Goal: Information Seeking & Learning: Check status

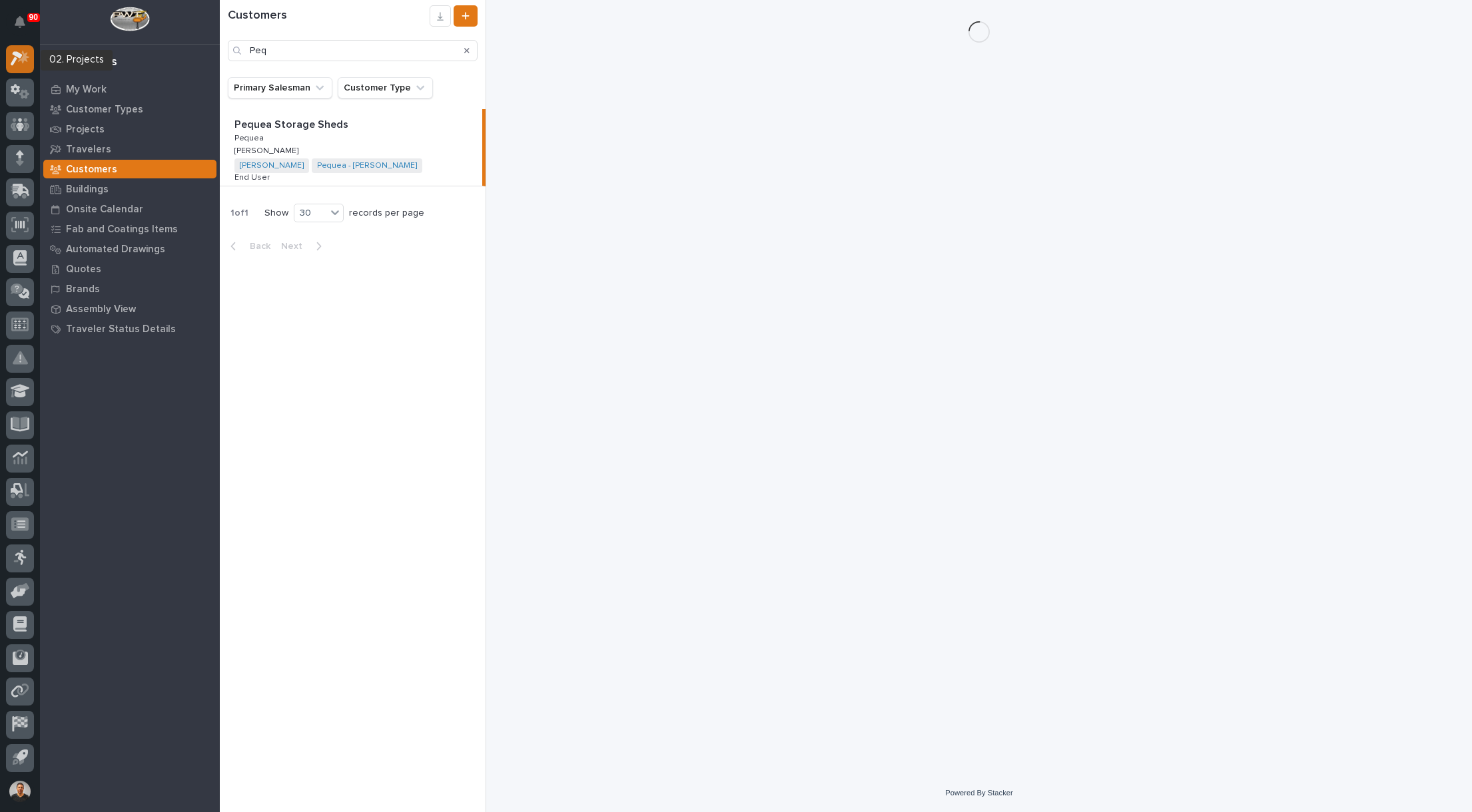
click at [21, 63] on icon at bounding box center [20, 58] width 20 height 15
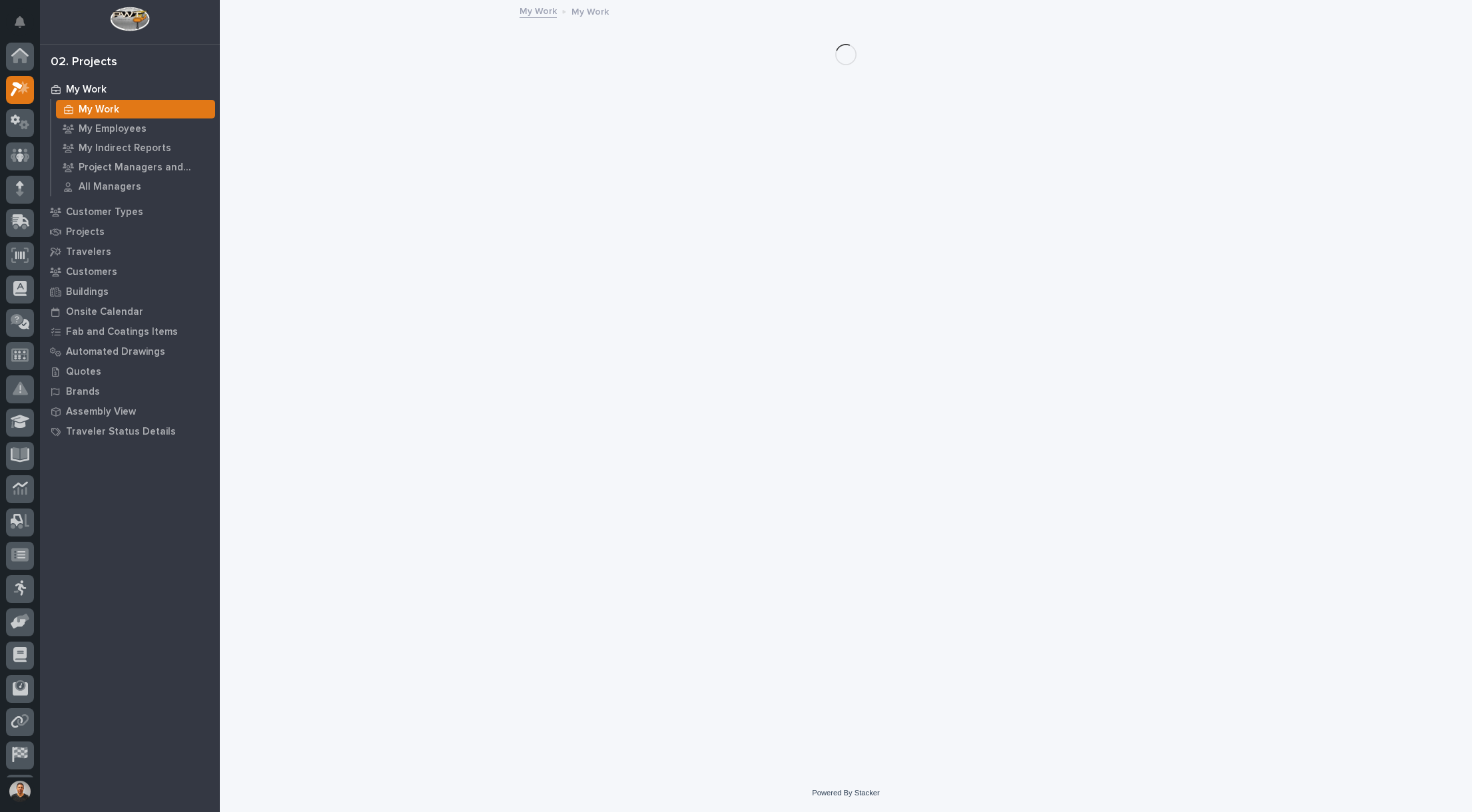
scroll to position [31, 0]
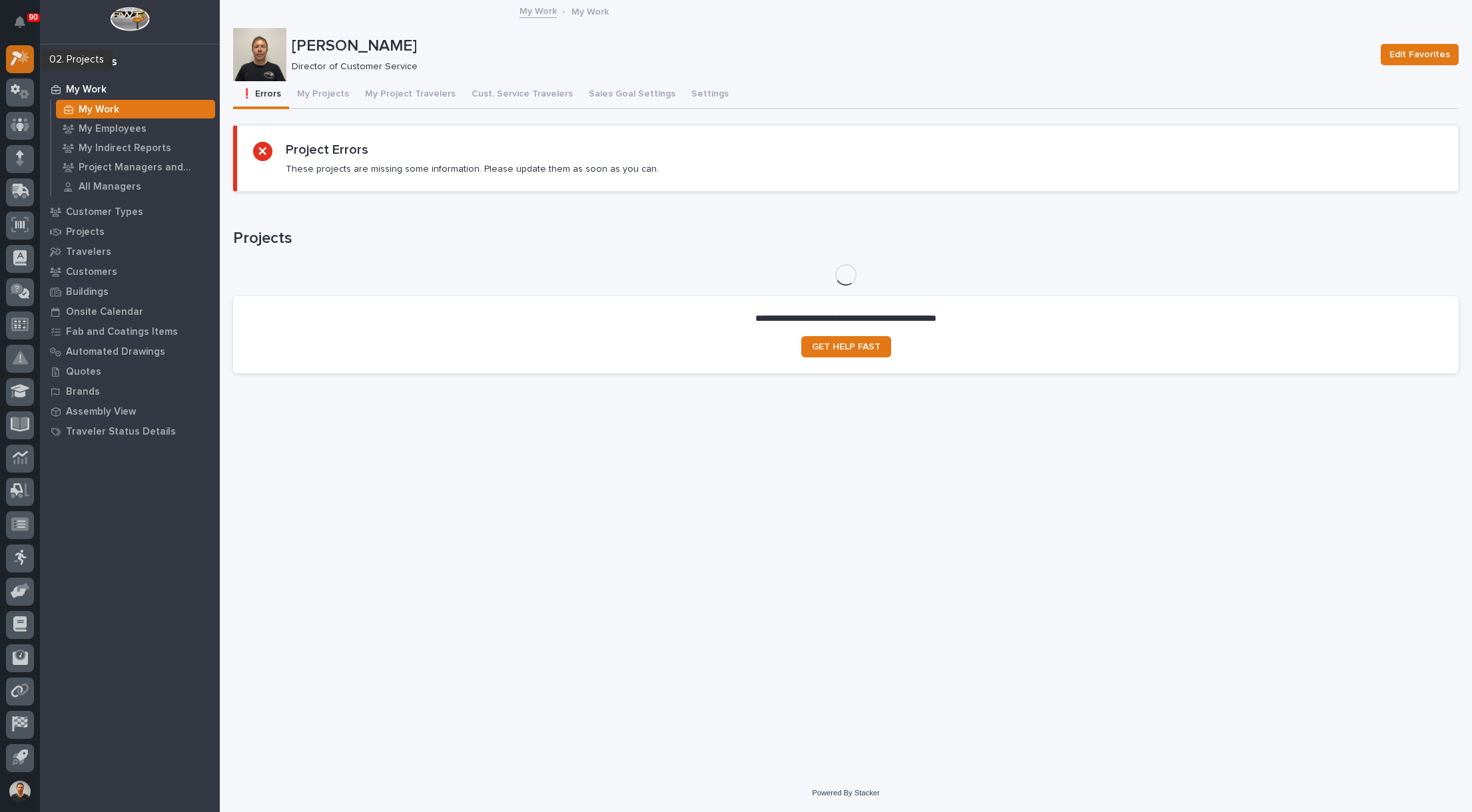
click at [21, 63] on icon at bounding box center [20, 58] width 20 height 15
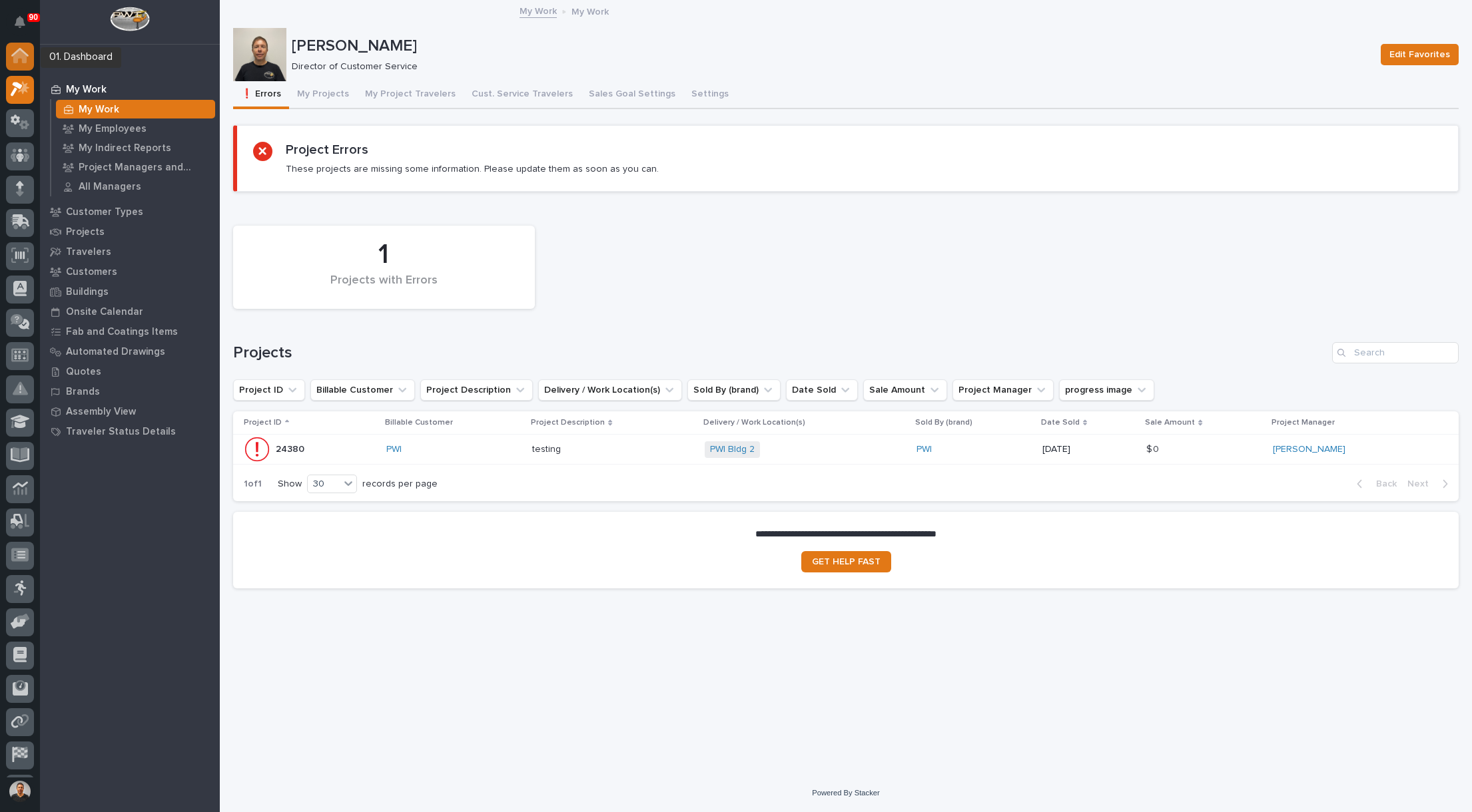
click at [20, 59] on icon at bounding box center [20, 57] width 13 height 13
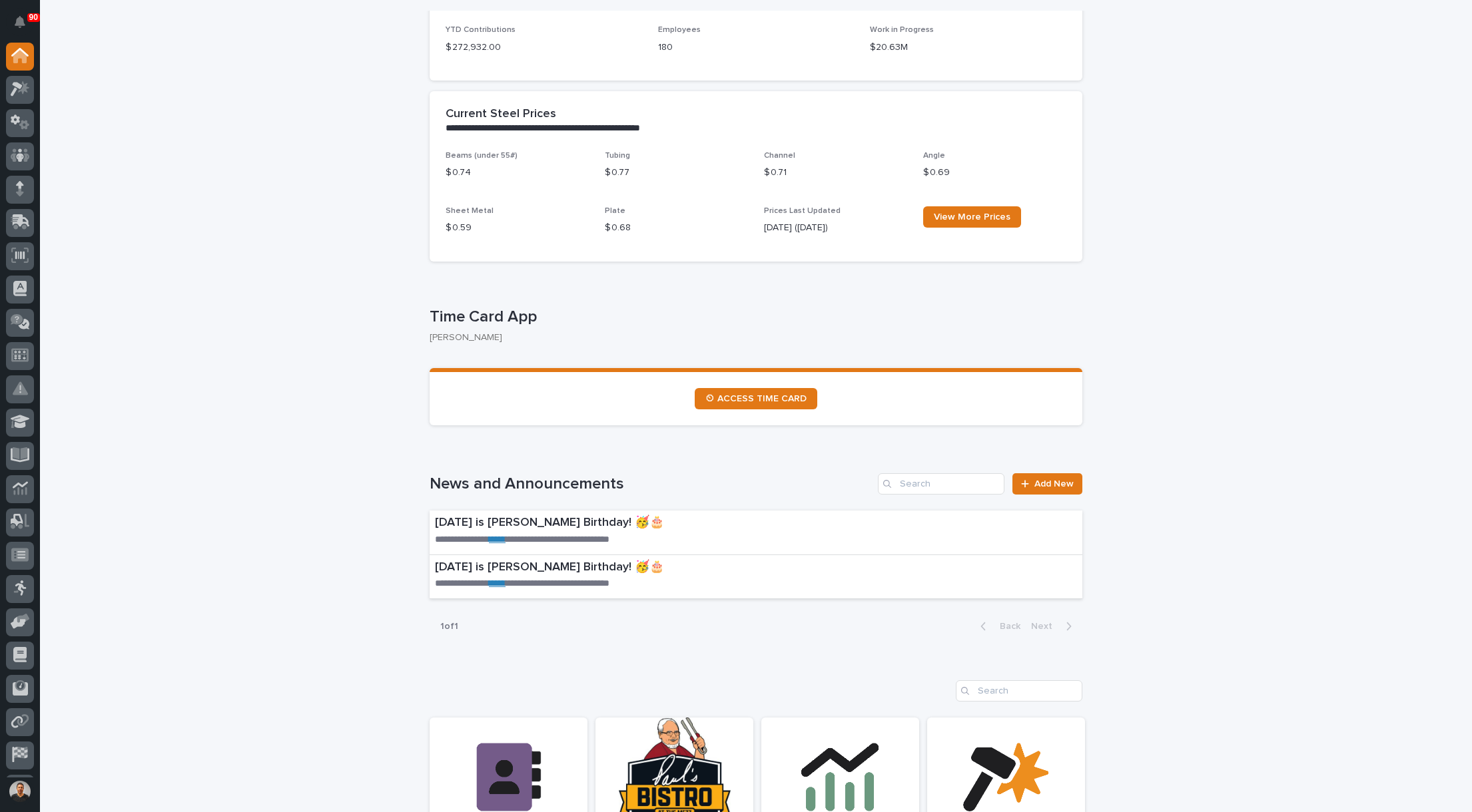
scroll to position [466, 0]
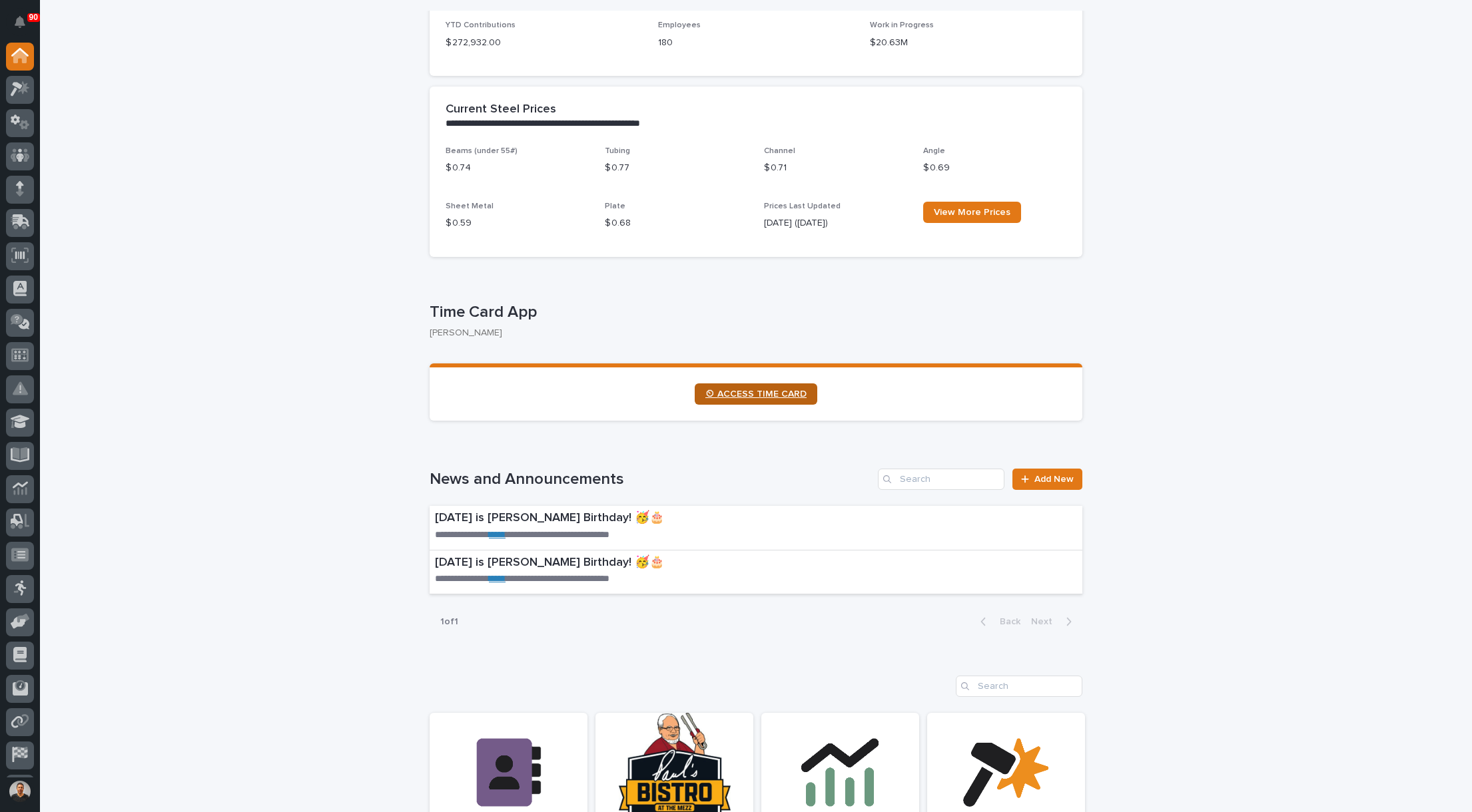
click at [736, 399] on span "⏲ ACCESS TIME CARD" at bounding box center [756, 394] width 101 height 9
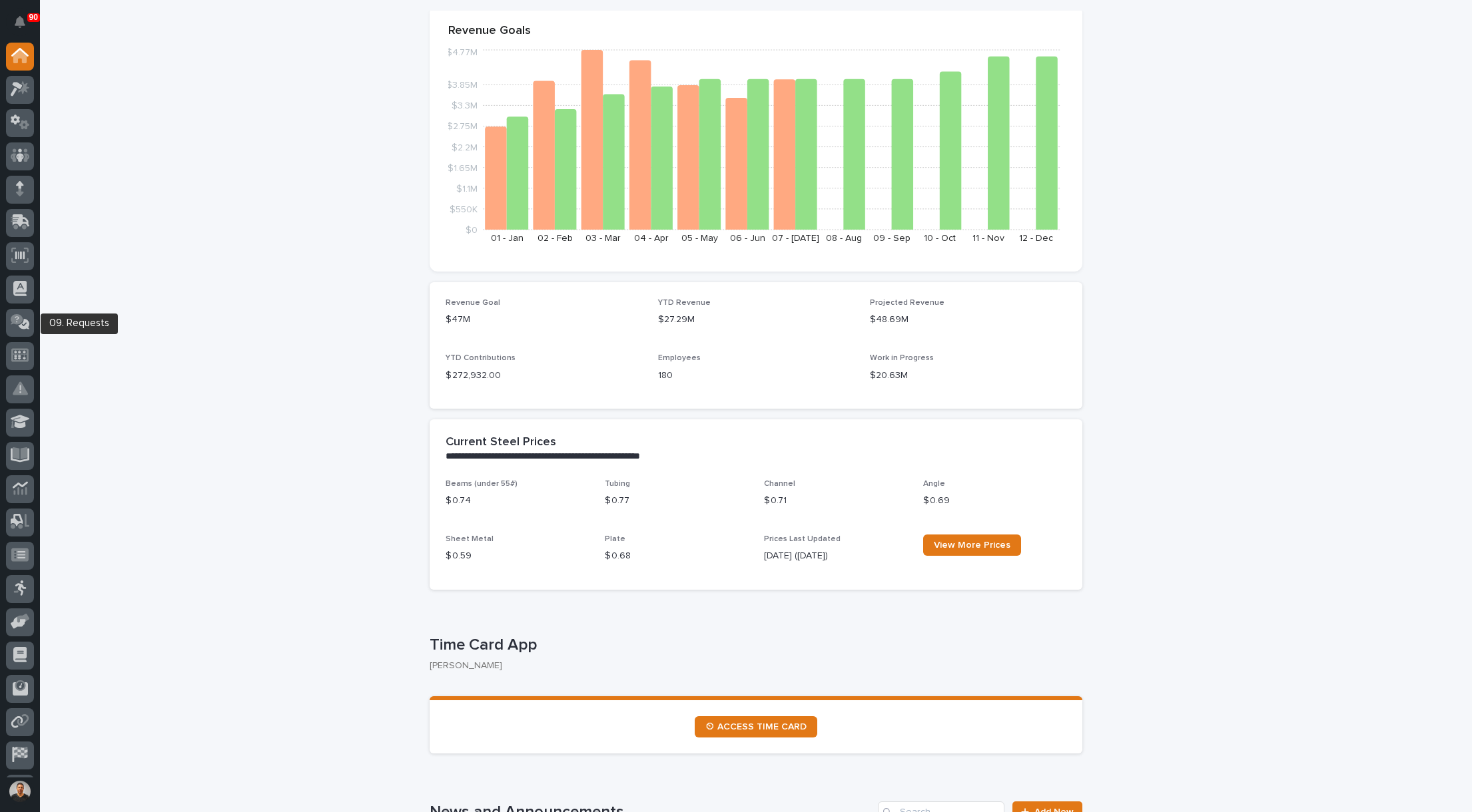
scroll to position [31, 0]
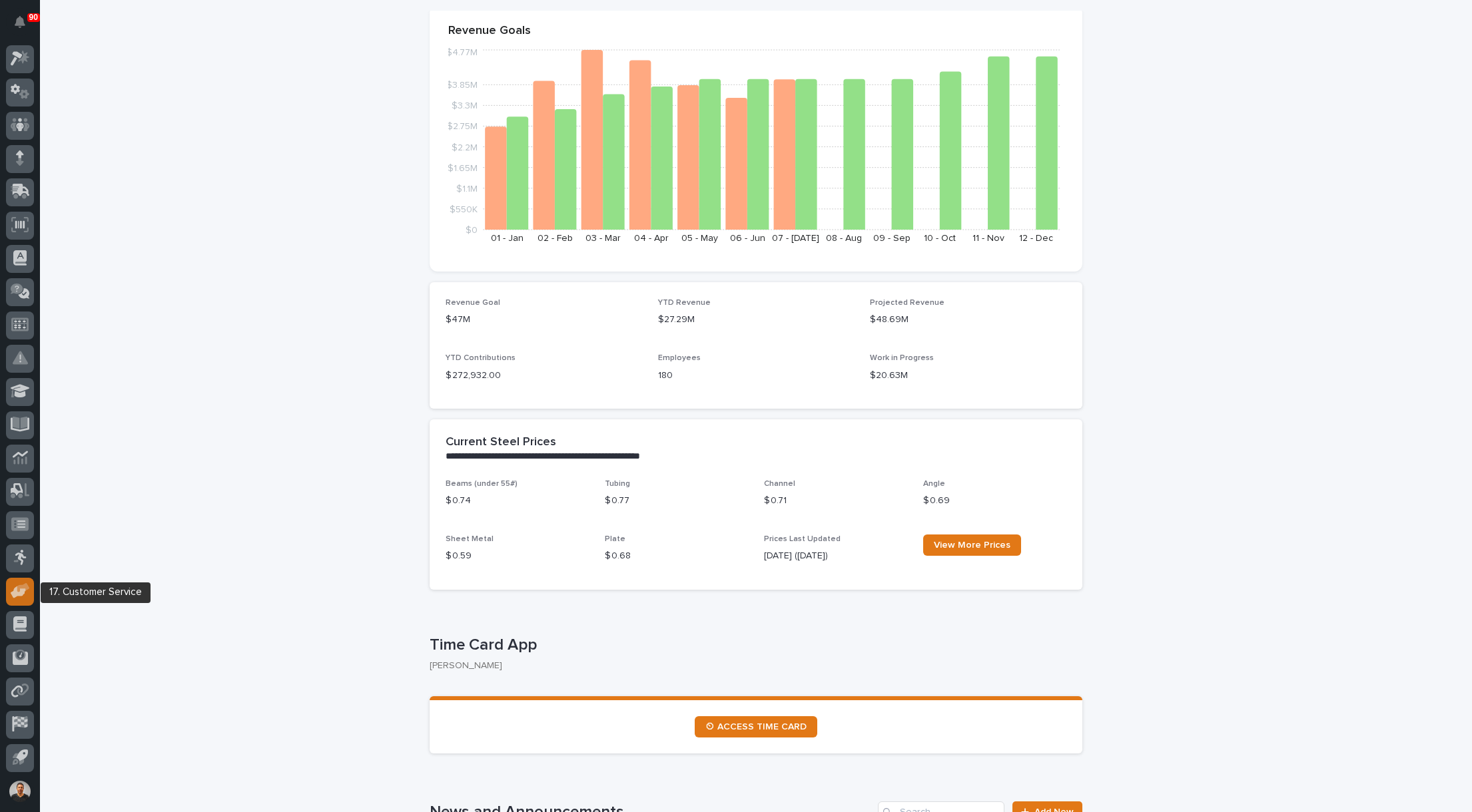
click at [20, 591] on icon at bounding box center [24, 588] width 13 height 9
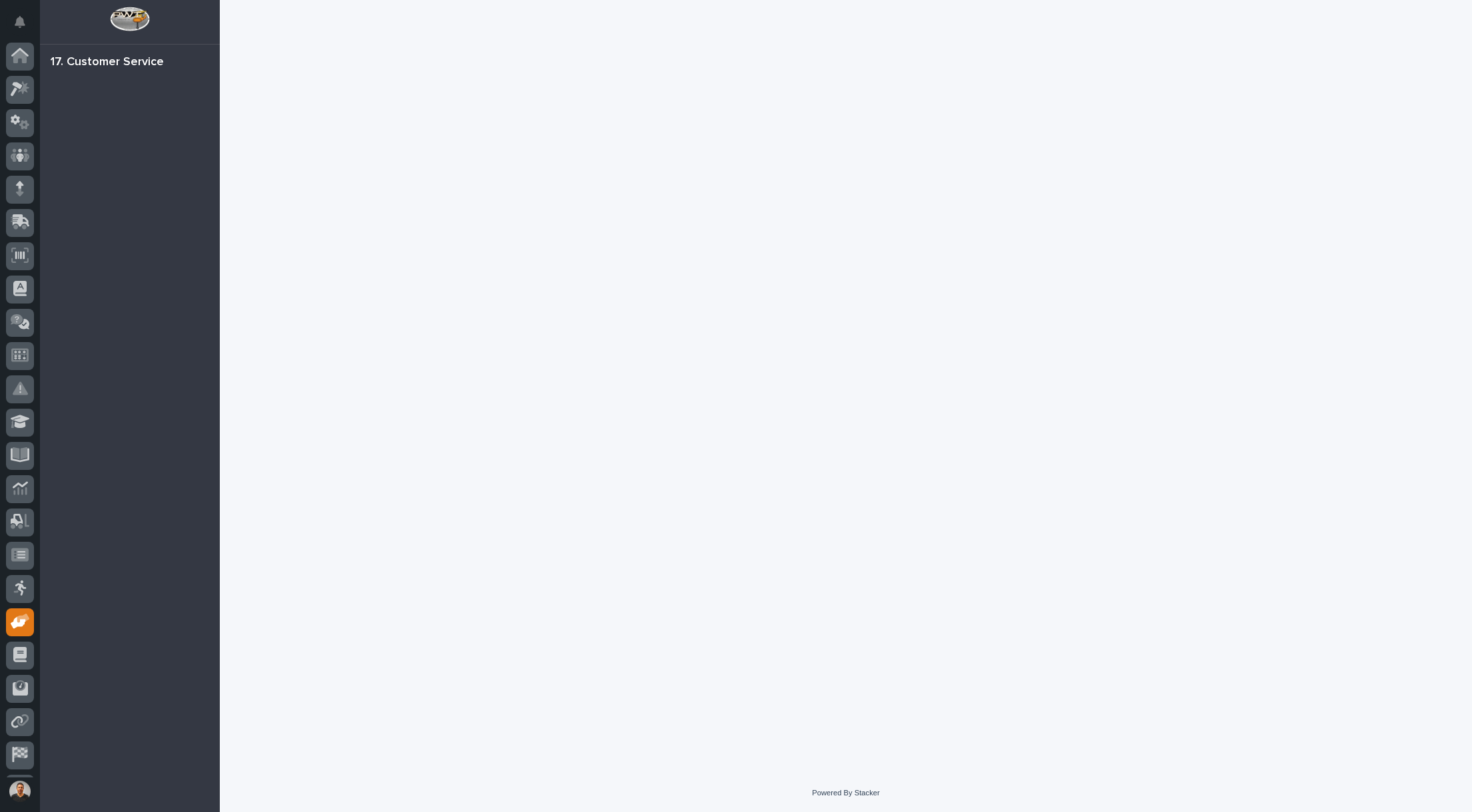
scroll to position [31, 0]
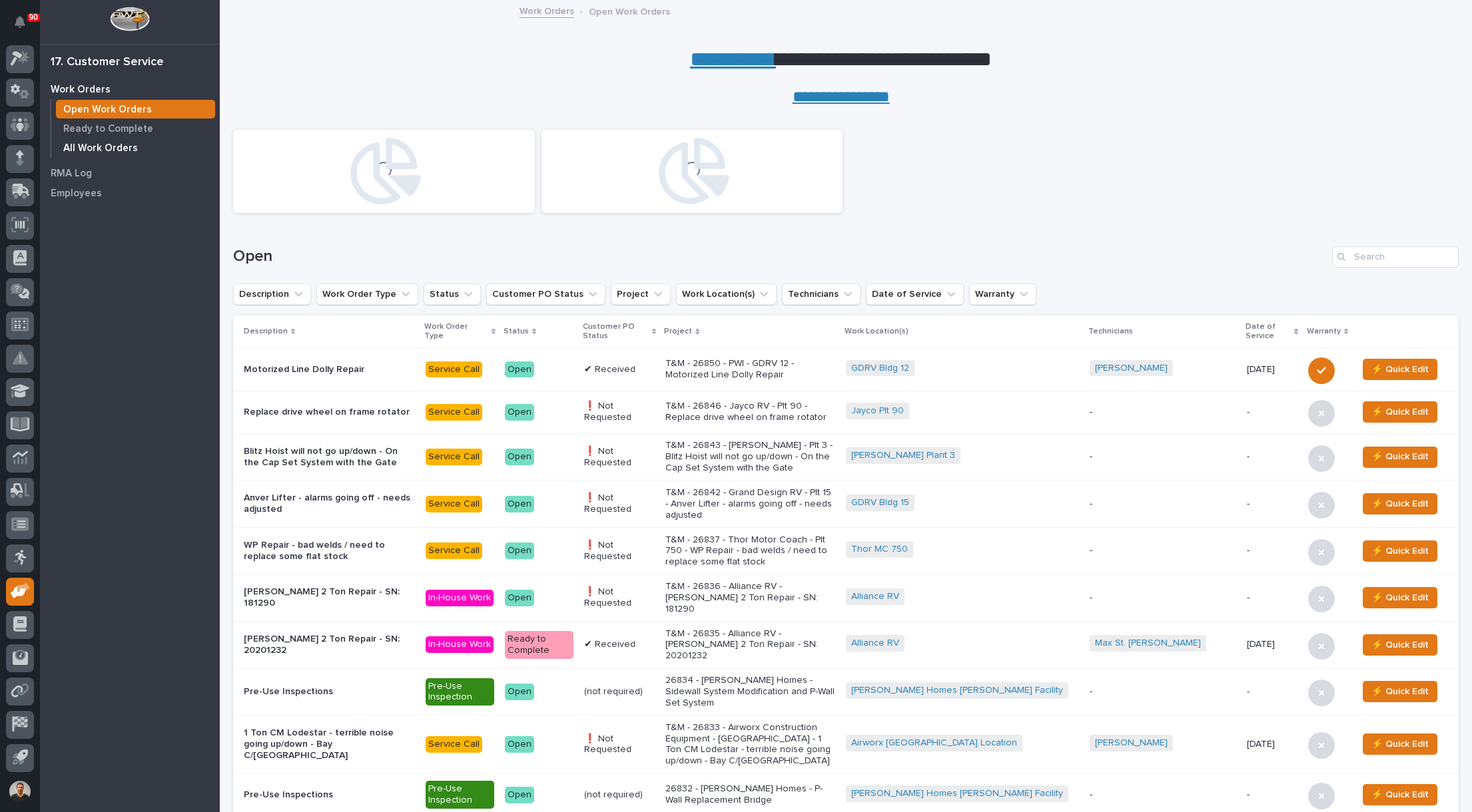
click at [104, 148] on p "All Work Orders" at bounding box center [101, 148] width 75 height 12
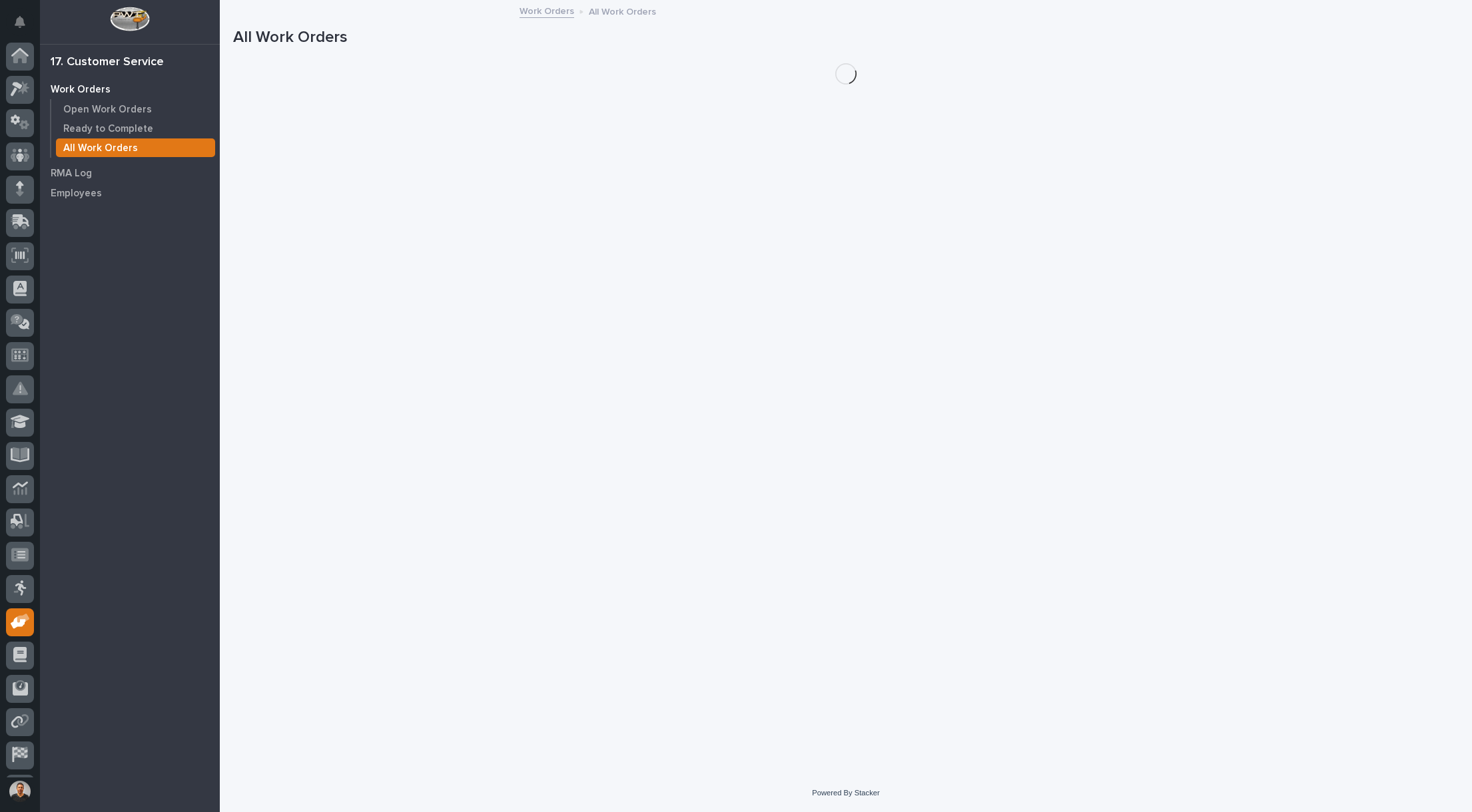
scroll to position [31, 0]
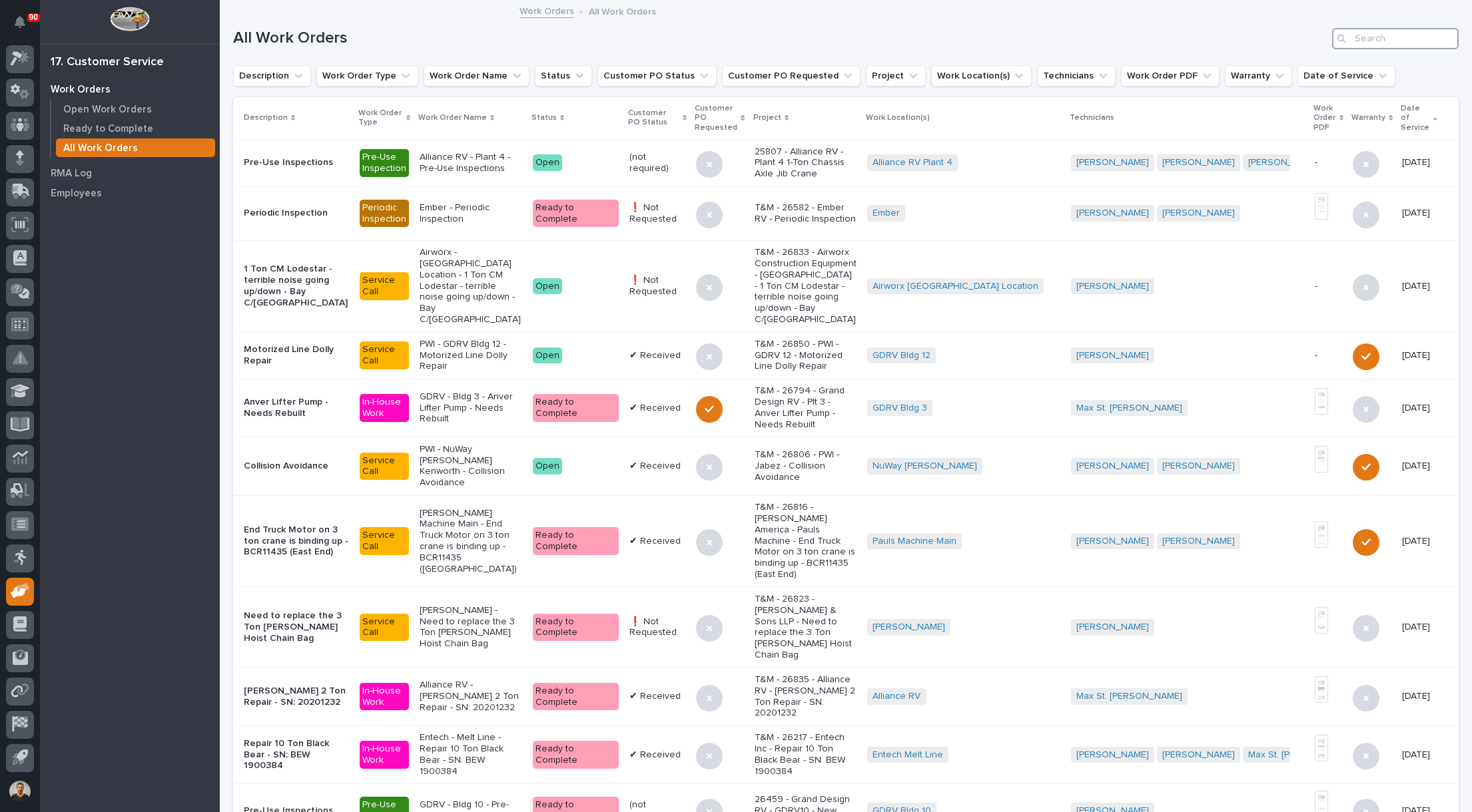
click at [1355, 40] on input "Search" at bounding box center [1395, 38] width 127 height 21
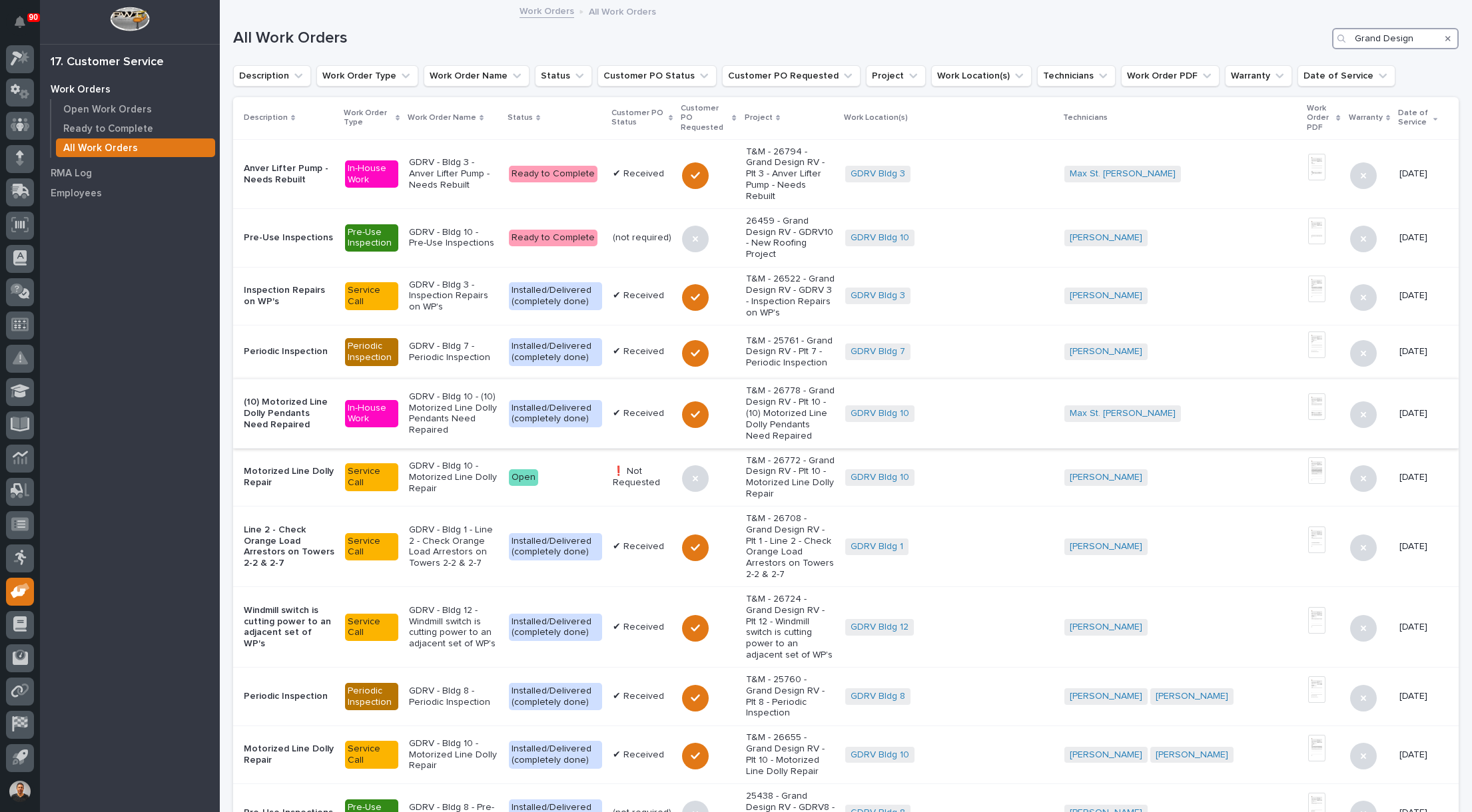
type input "Grand Design"
click at [751, 411] on p "T&M - 26778 - Grand Design RV - Plt 10 - (10) Motorized Line Dolly Pendants Nee…" at bounding box center [791, 413] width 90 height 56
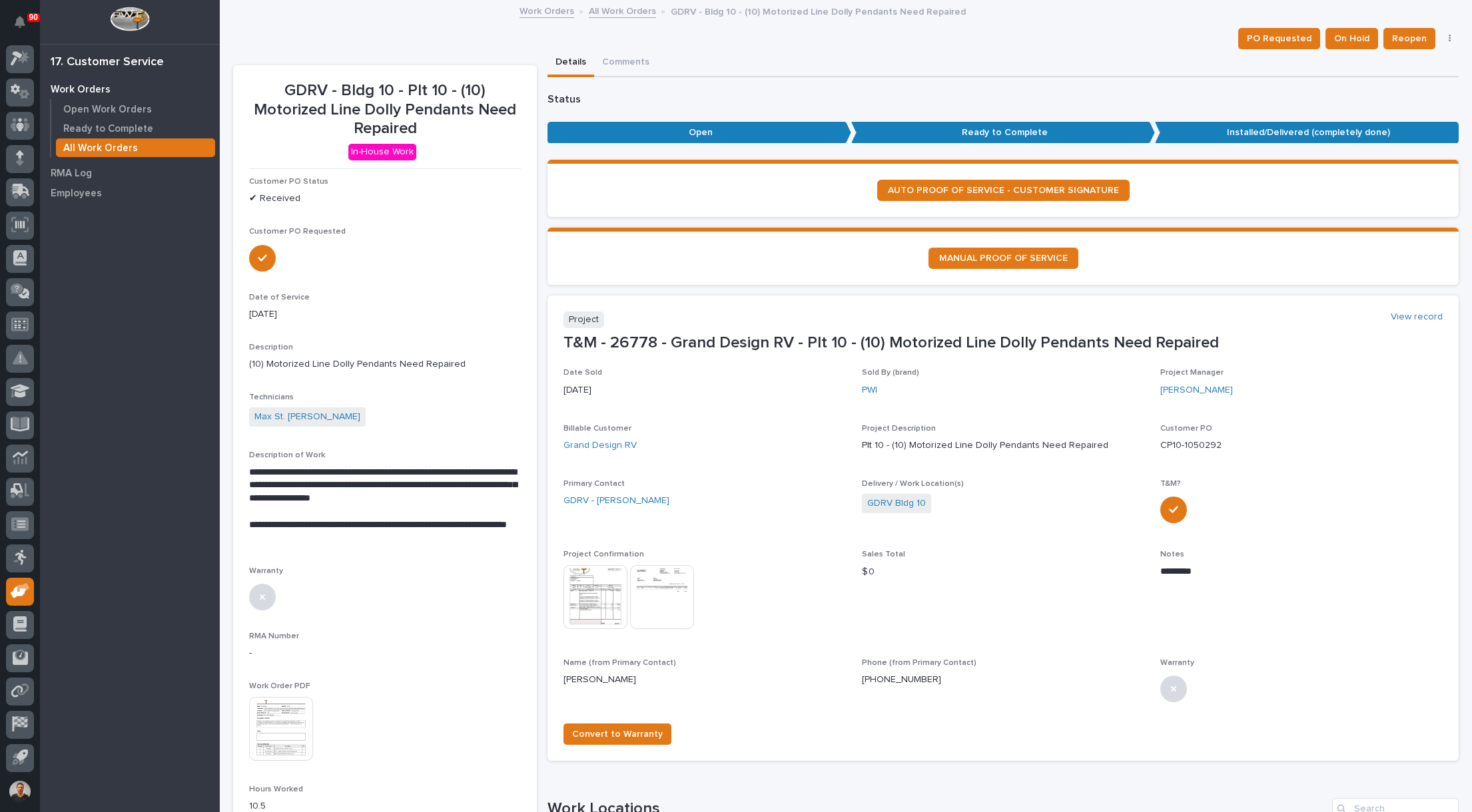
click at [608, 12] on link "All Work Orders" at bounding box center [623, 10] width 67 height 15
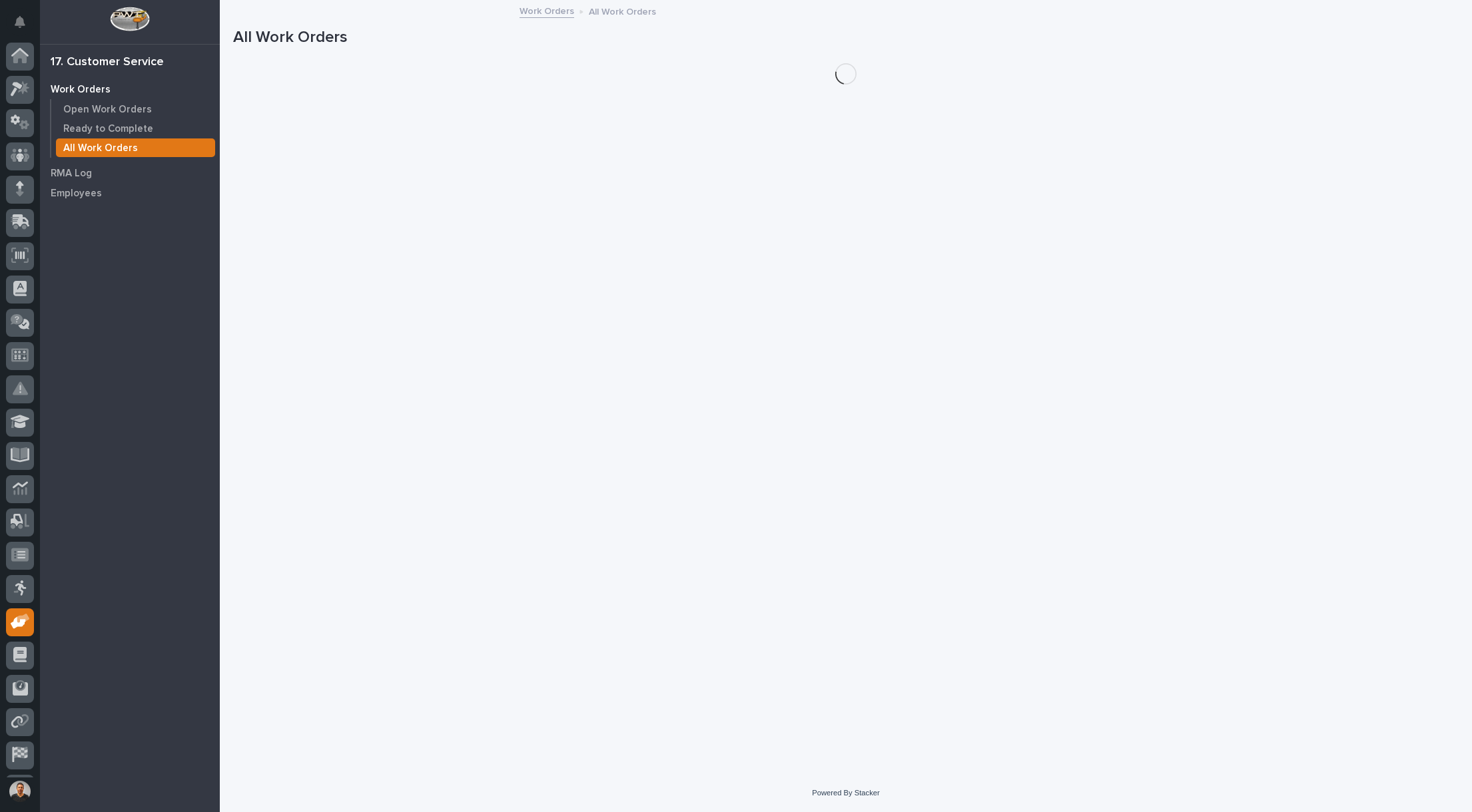
scroll to position [31, 0]
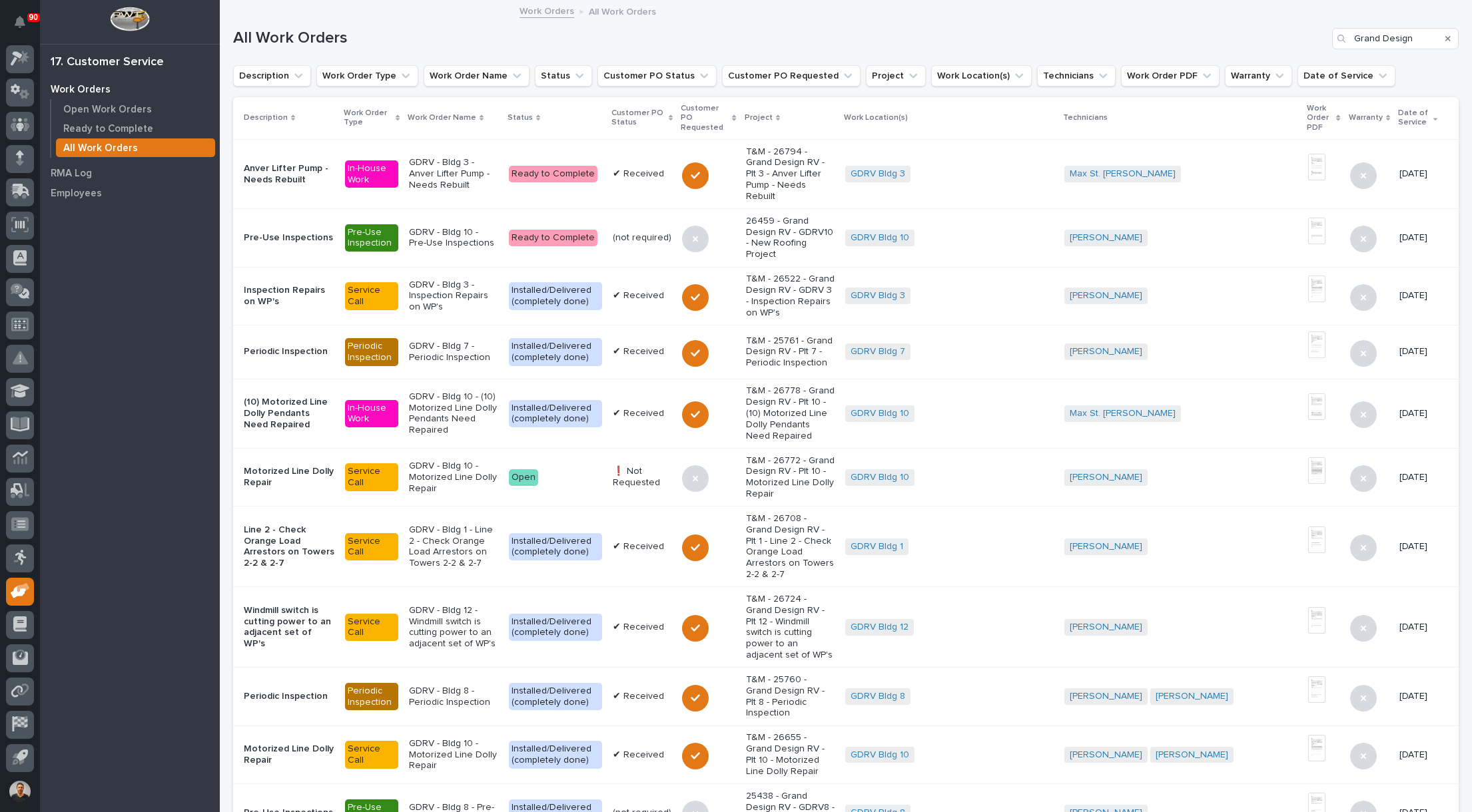
click at [428, 462] on p "GDRV - Bldg 10 - Motorized Line Dolly Repair" at bounding box center [454, 478] width 90 height 34
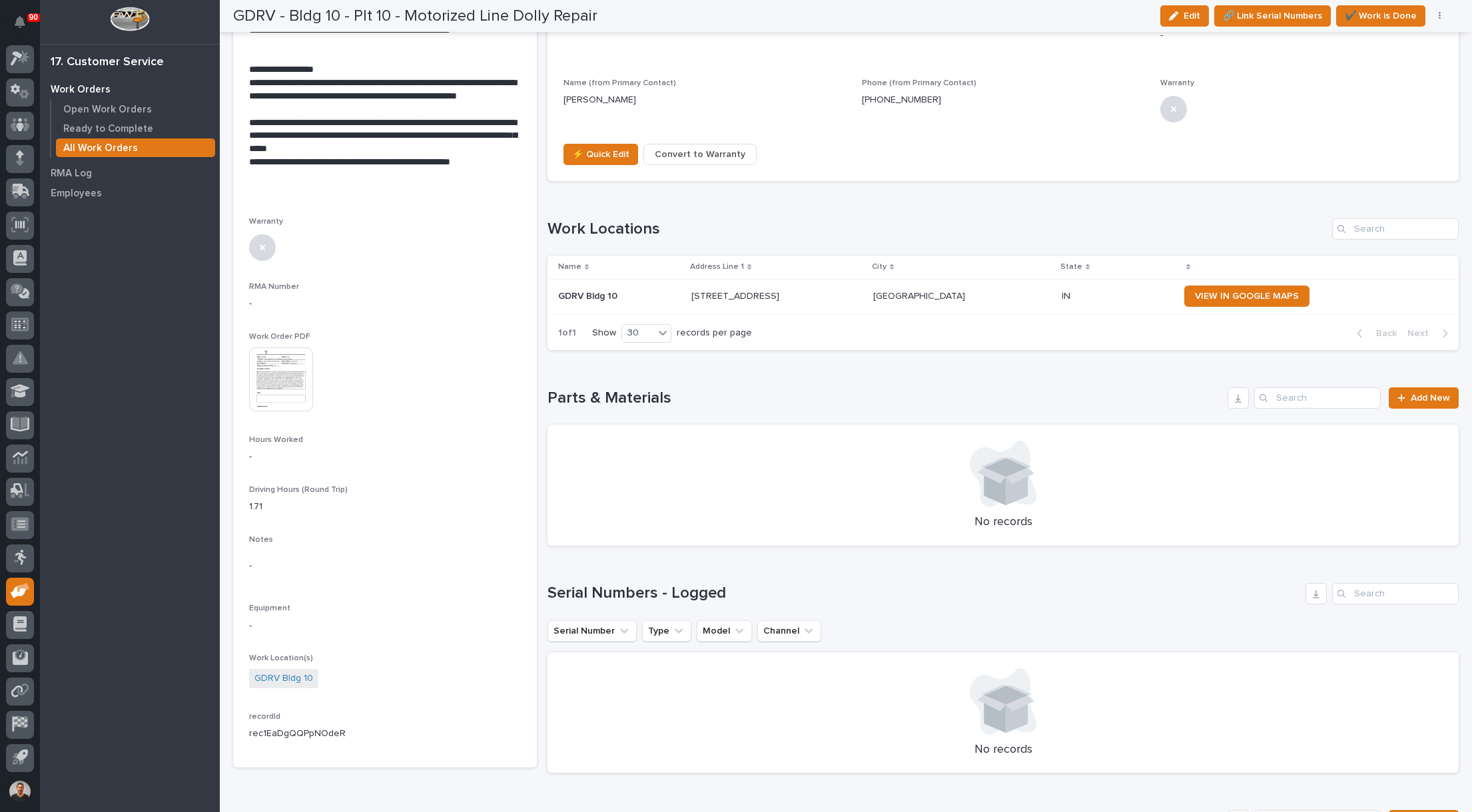
scroll to position [665, 0]
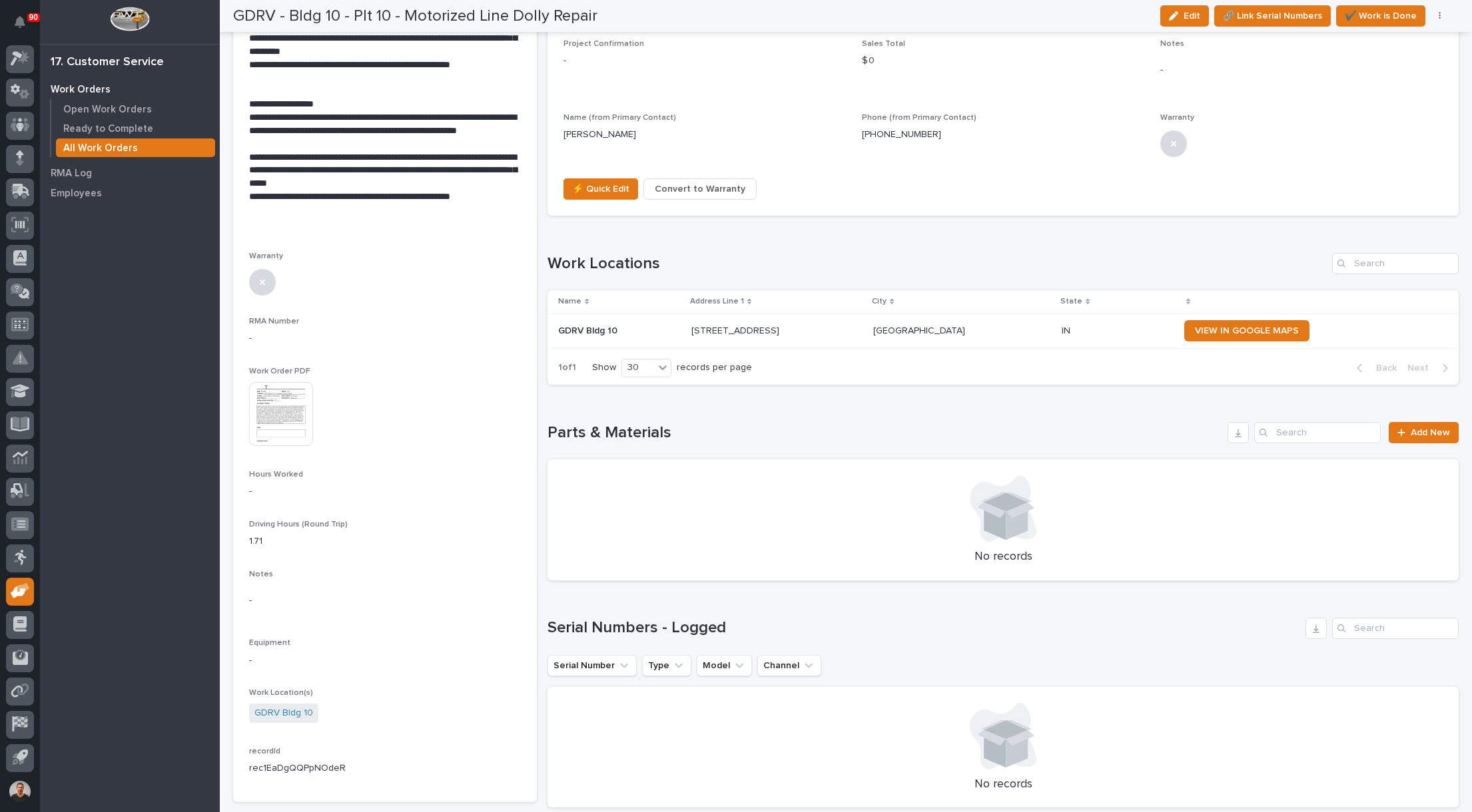
click at [278, 400] on img at bounding box center [281, 414] width 63 height 63
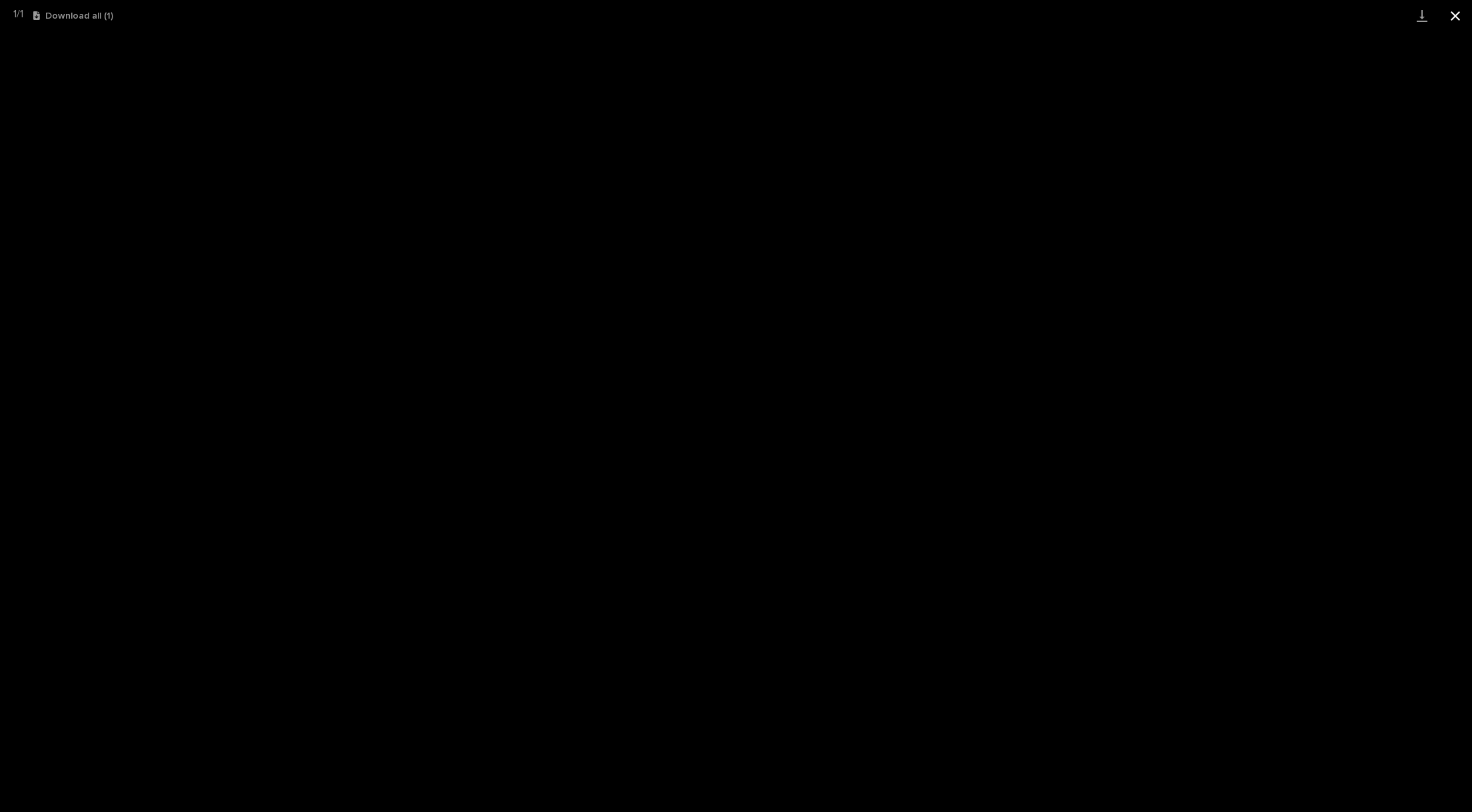
click at [1453, 7] on button "Close gallery" at bounding box center [1455, 16] width 34 height 32
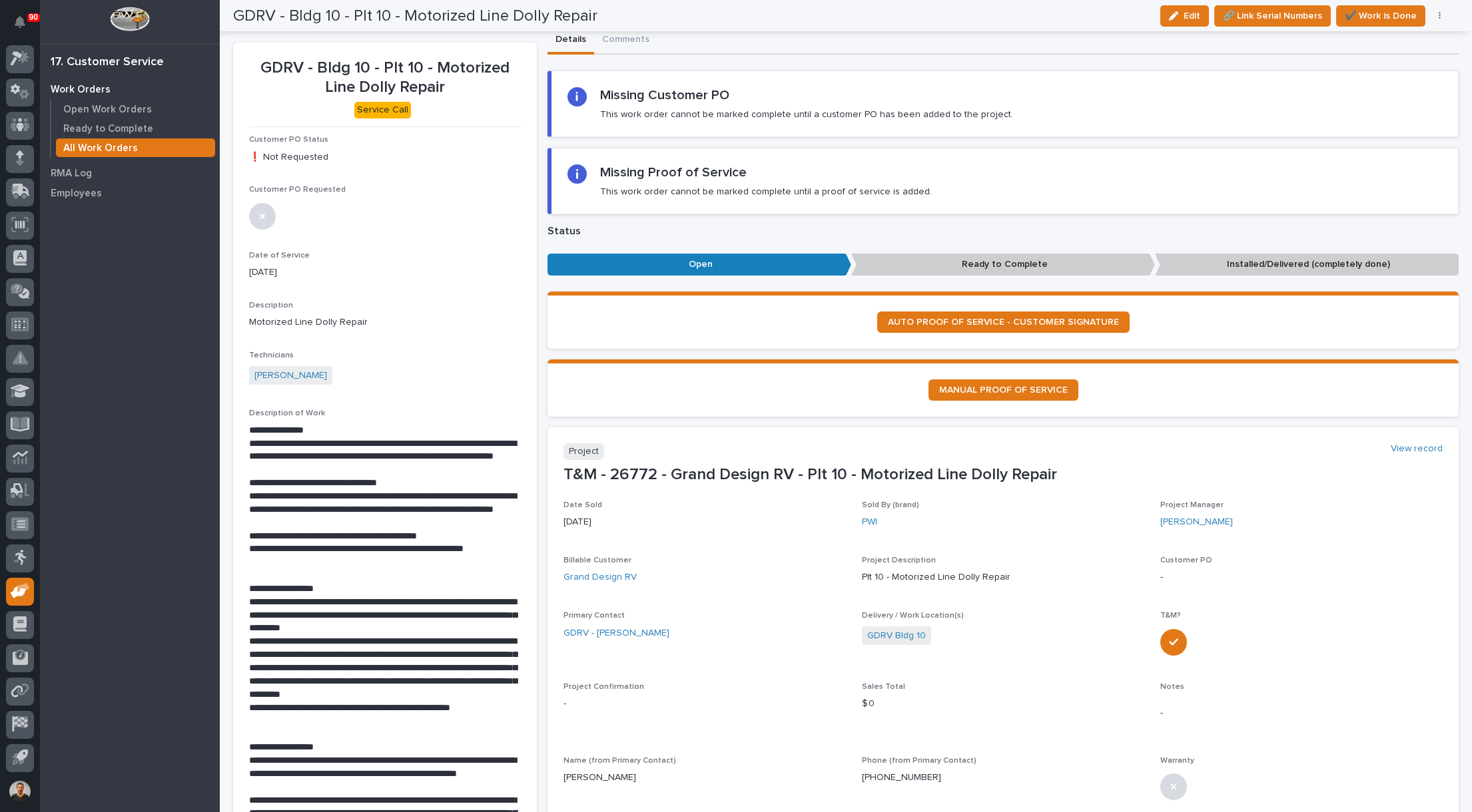
scroll to position [0, 0]
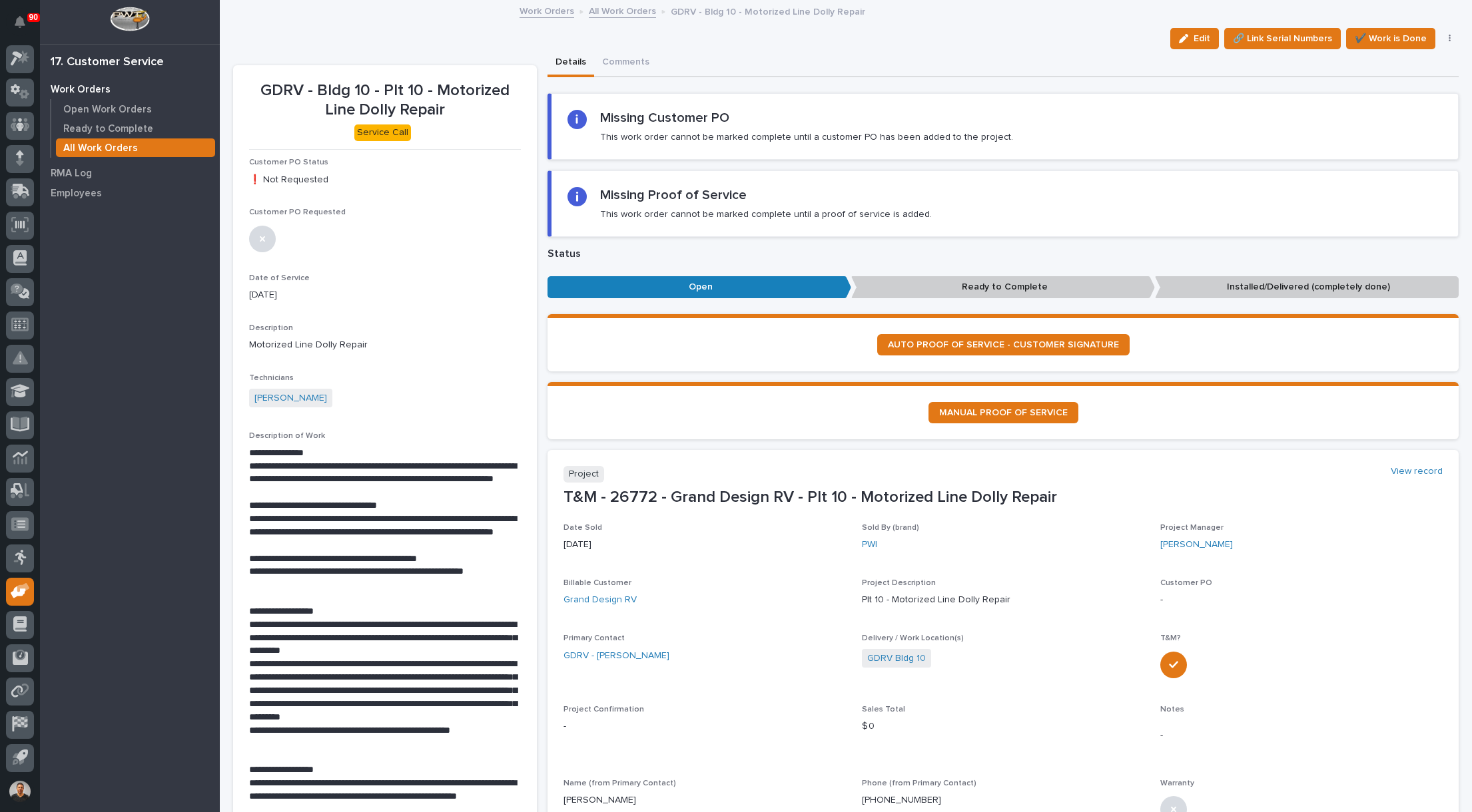
click at [610, 11] on link "All Work Orders" at bounding box center [623, 10] width 67 height 15
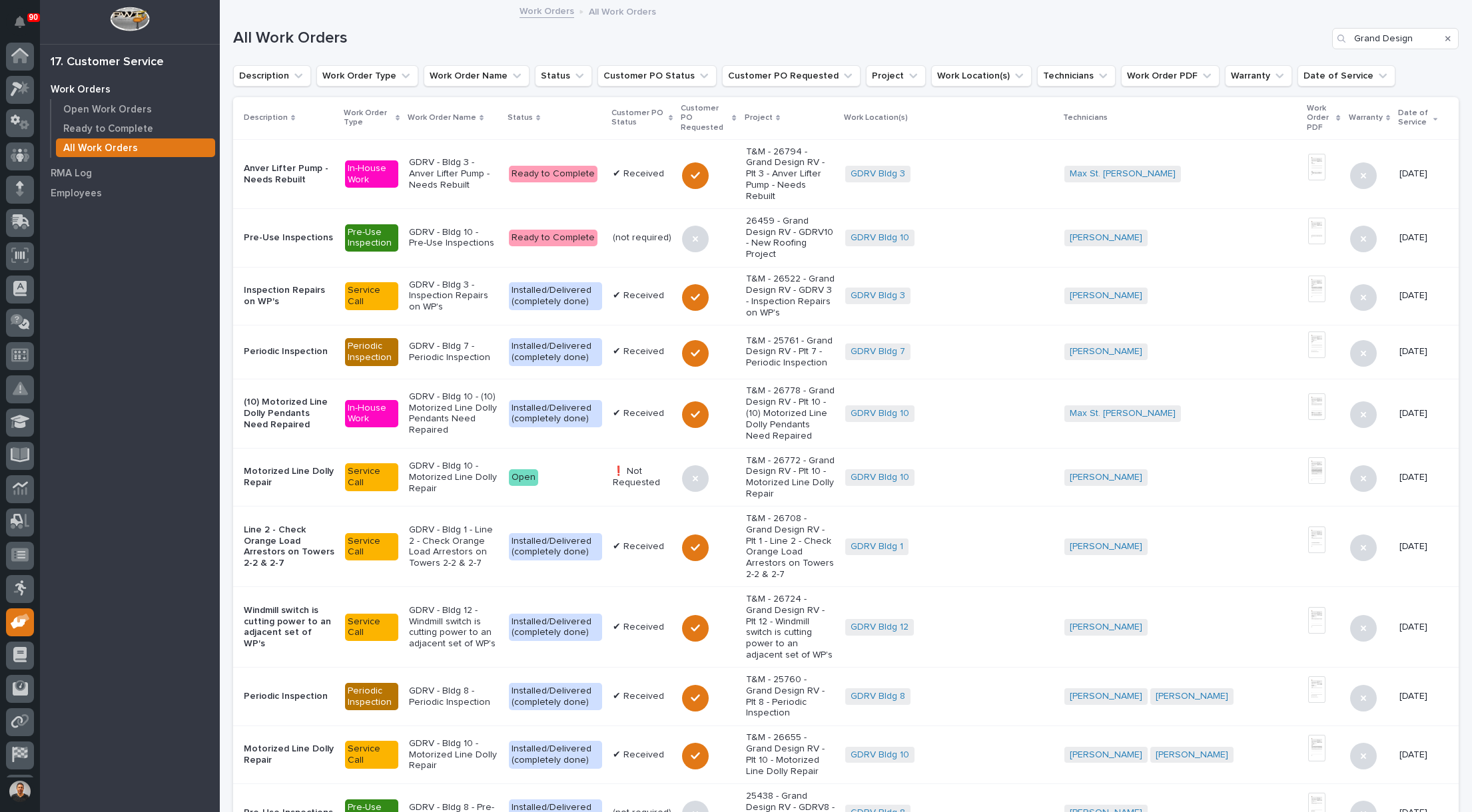
scroll to position [31, 0]
click at [773, 464] on p "T&M - 26772 - Grand Design RV - Plt 10 - Motorized Line Dolly Repair" at bounding box center [791, 478] width 90 height 45
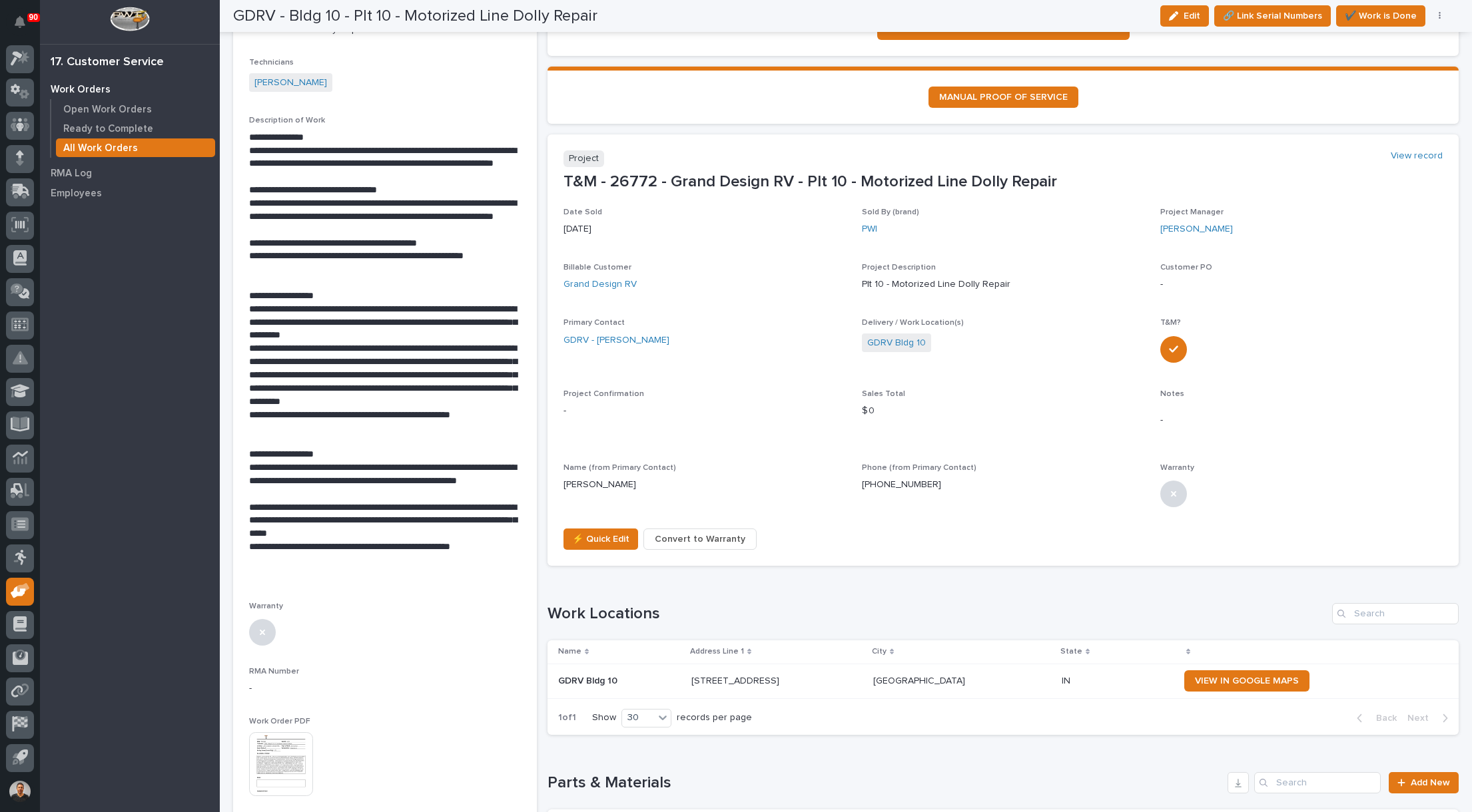
scroll to position [333, 0]
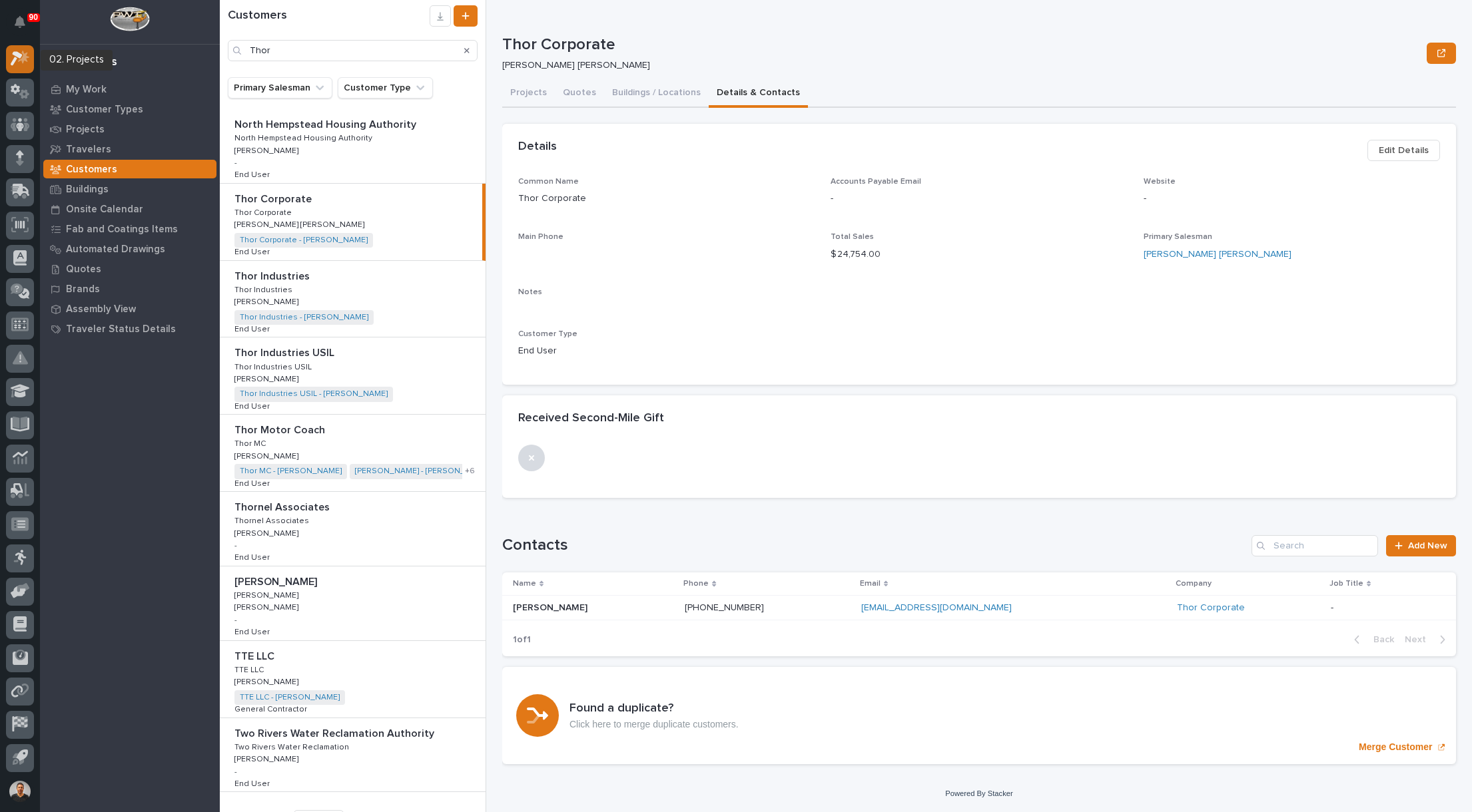
click at [20, 51] on icon at bounding box center [20, 58] width 20 height 15
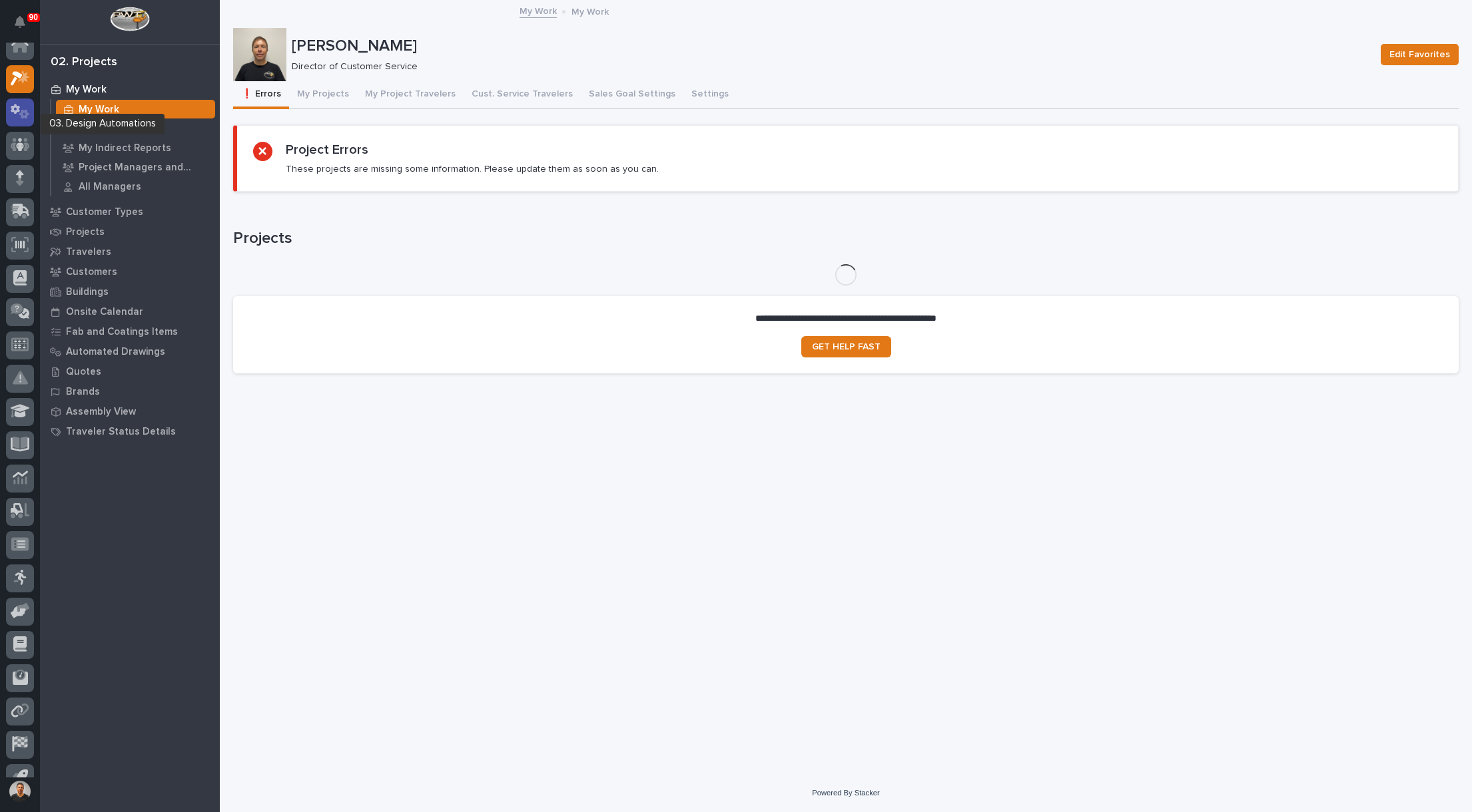
scroll to position [31, 0]
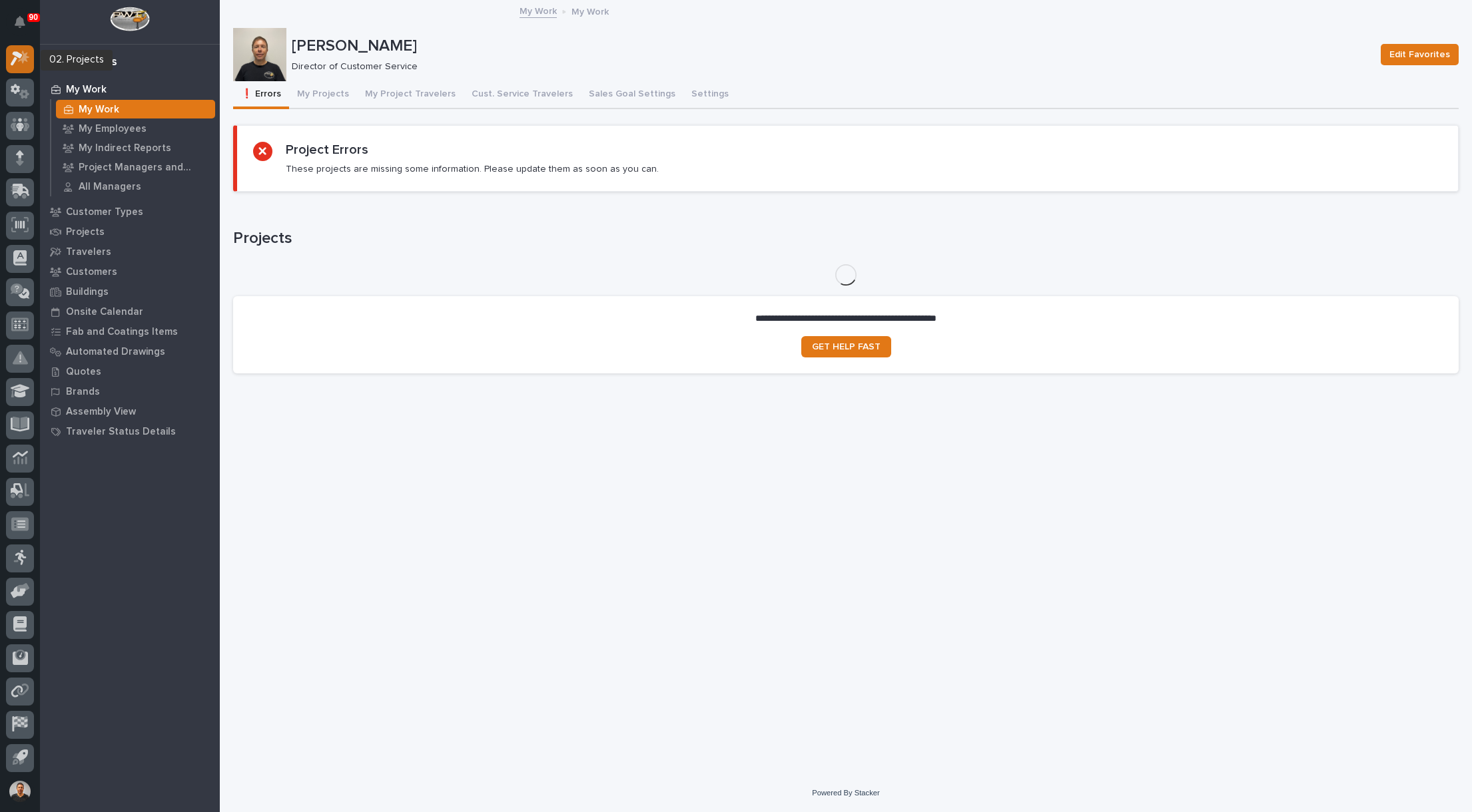
click at [17, 58] on icon at bounding box center [20, 58] width 20 height 15
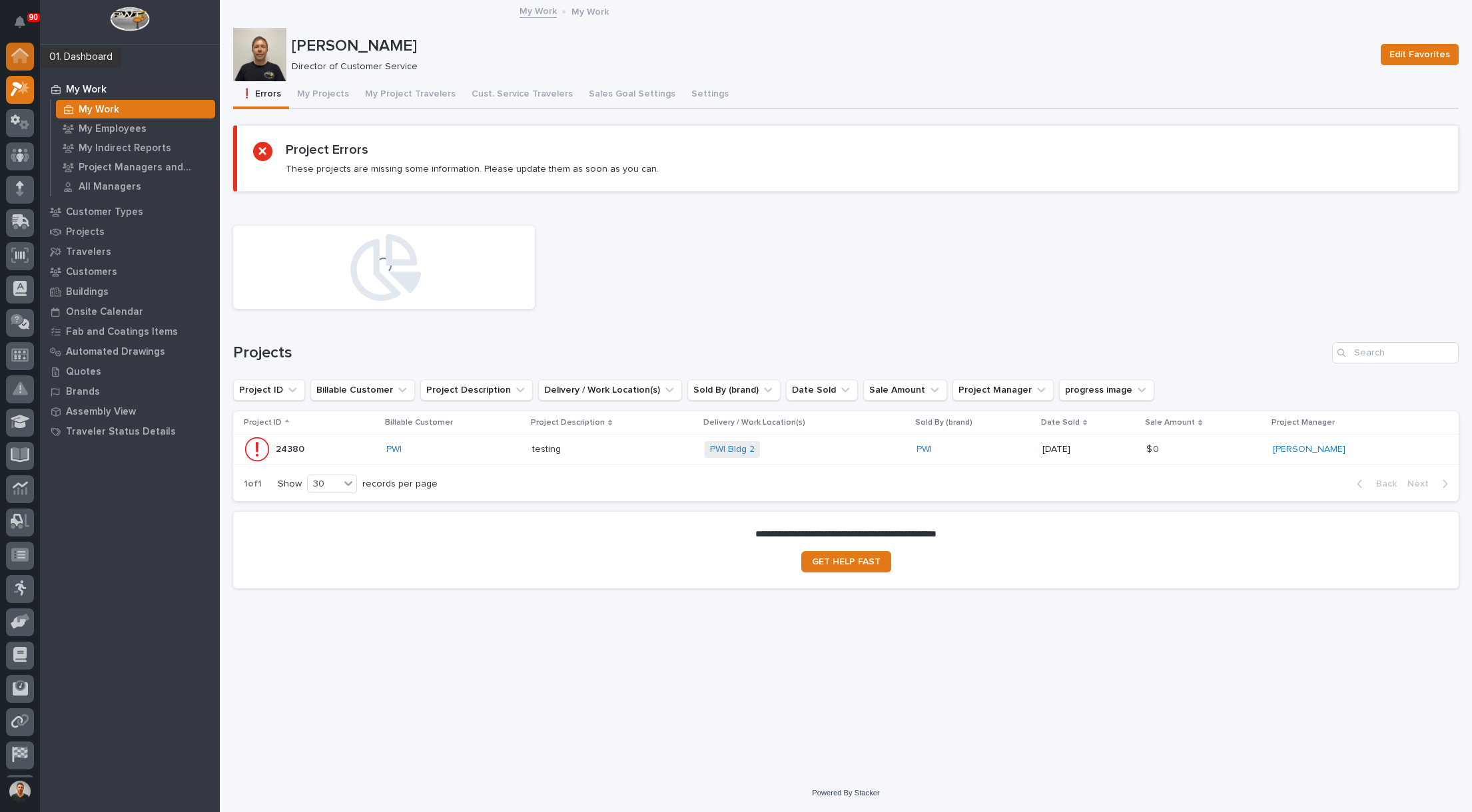
click at [14, 55] on icon at bounding box center [20, 51] width 18 height 8
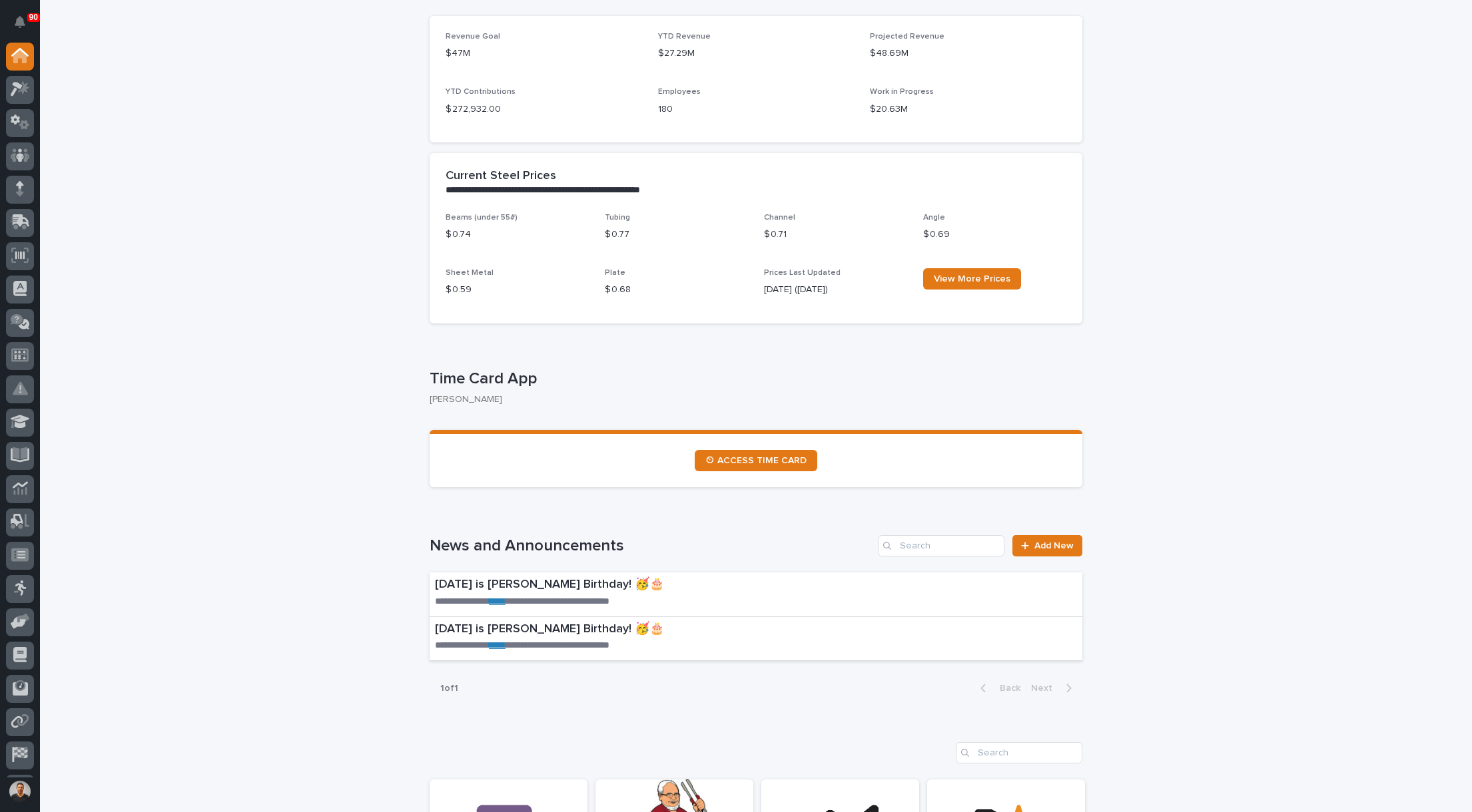
scroll to position [466, 0]
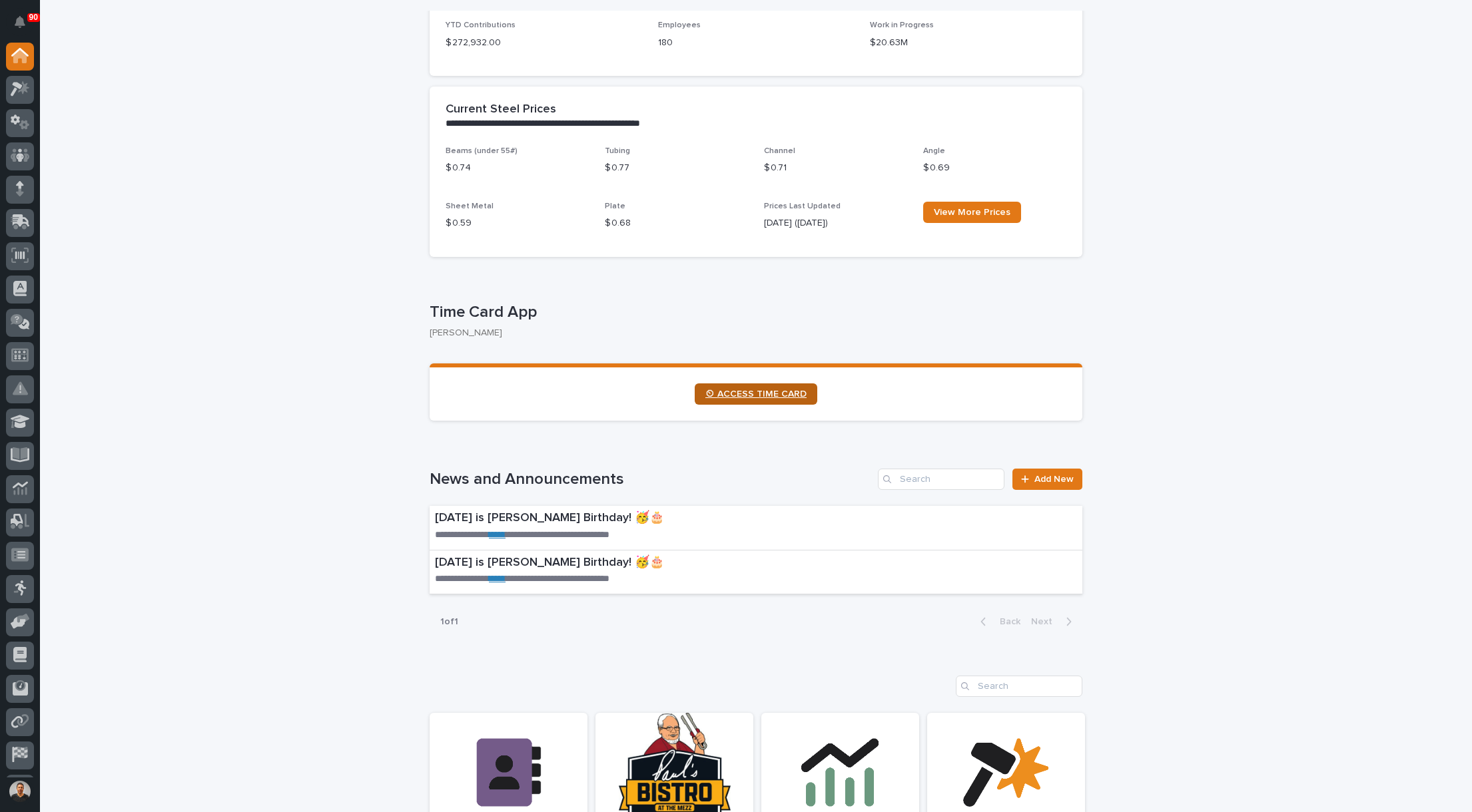
click at [773, 399] on span "⏲ ACCESS TIME CARD" at bounding box center [756, 394] width 101 height 9
